Goal: Find specific page/section: Find specific page/section

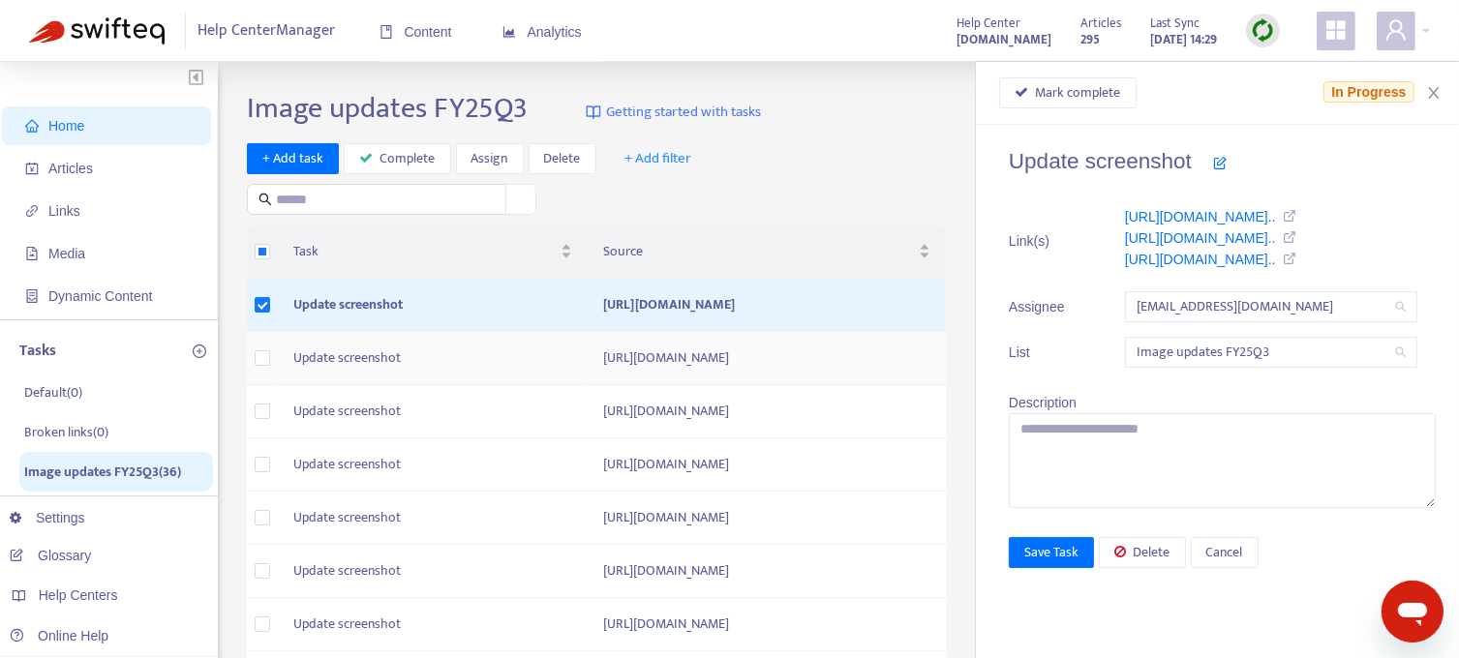
click at [588, 359] on td "[URL][DOMAIN_NAME]" at bounding box center [767, 358] width 358 height 53
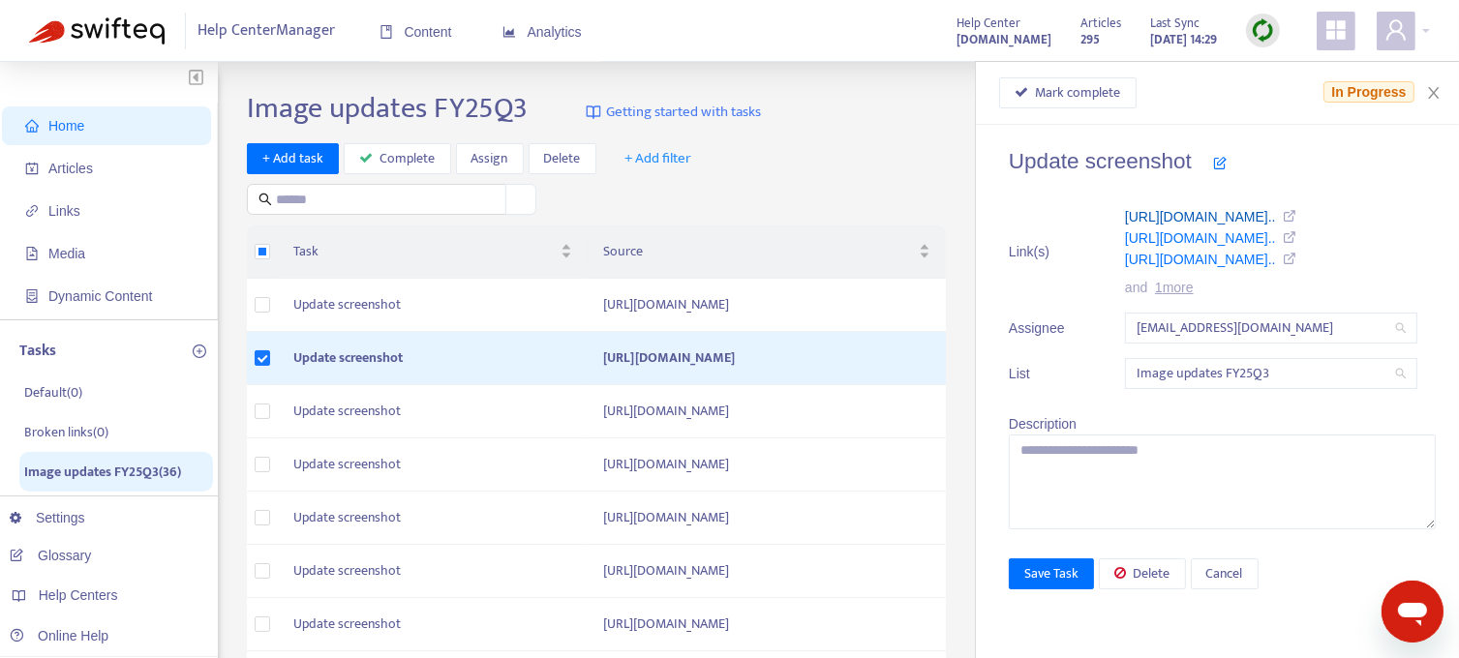
click at [1144, 216] on link "https://support.sendible.com/hc/art..." at bounding box center [1200, 216] width 151 height 15
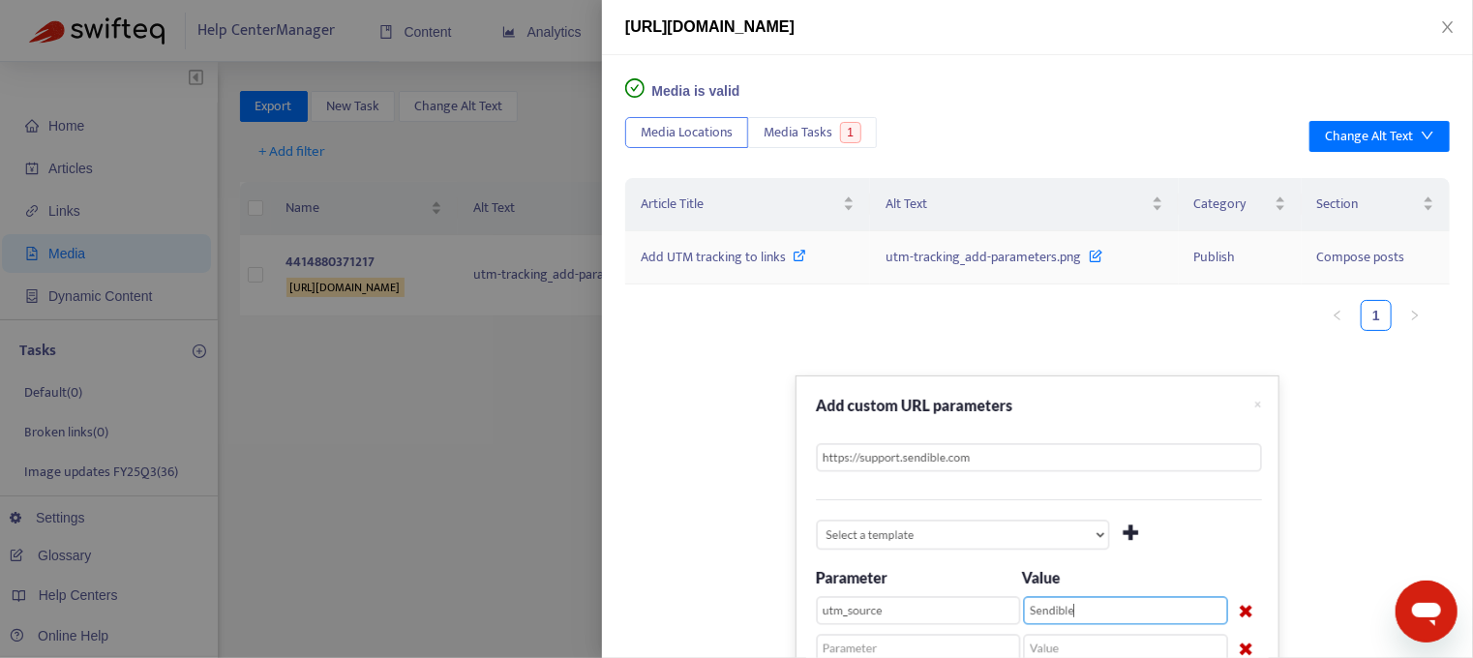
click at [724, 251] on span "Add UTM tracking to links" at bounding box center [713, 257] width 145 height 22
